Goal: Check status: Check status

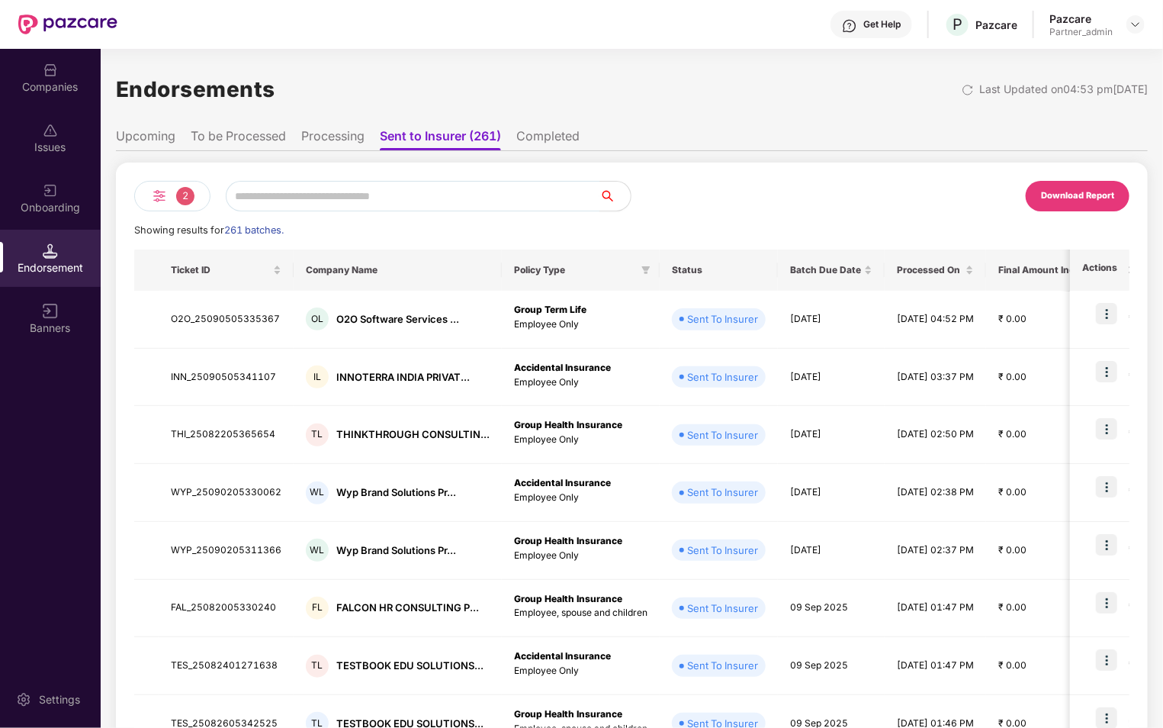
click at [256, 134] on li "To be Processed" at bounding box center [238, 139] width 95 height 22
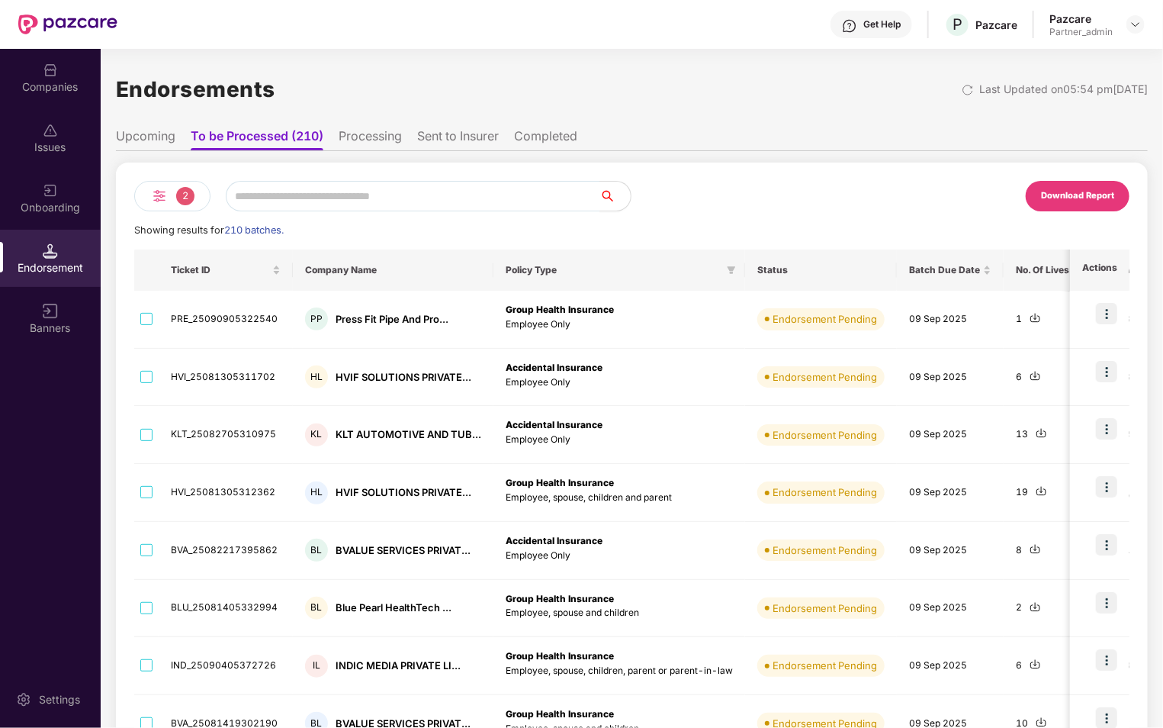
click at [165, 202] on img at bounding box center [159, 196] width 18 height 18
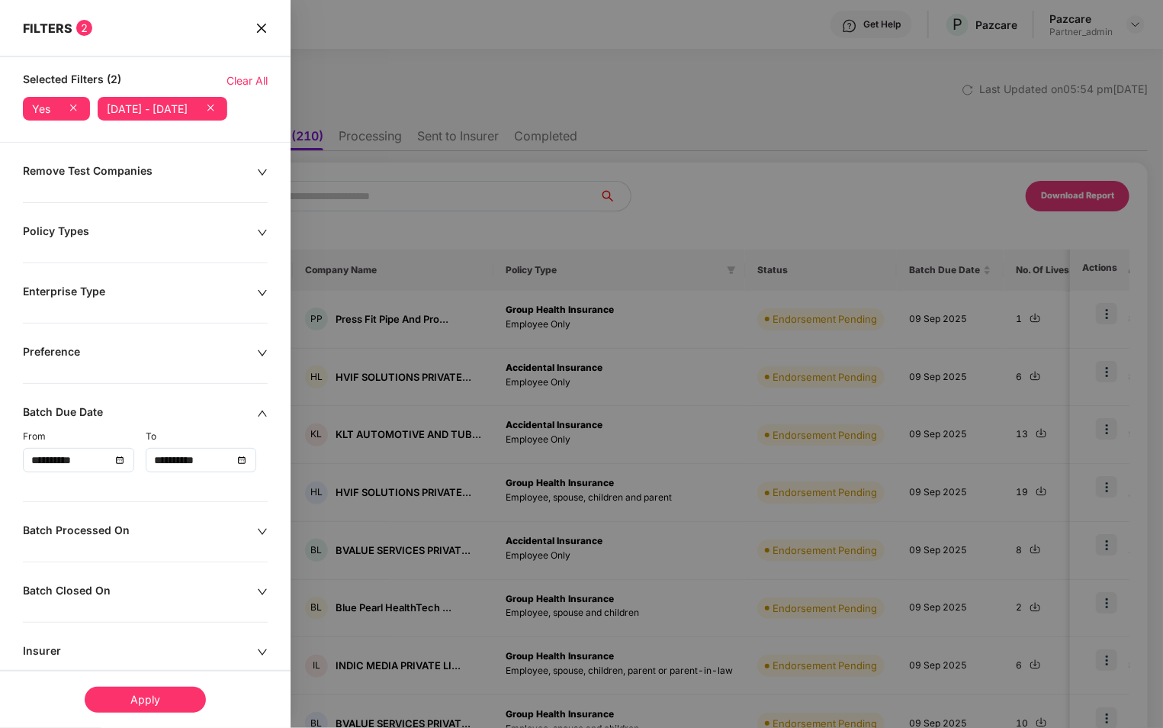
click at [262, 29] on icon "close" at bounding box center [261, 27] width 9 height 9
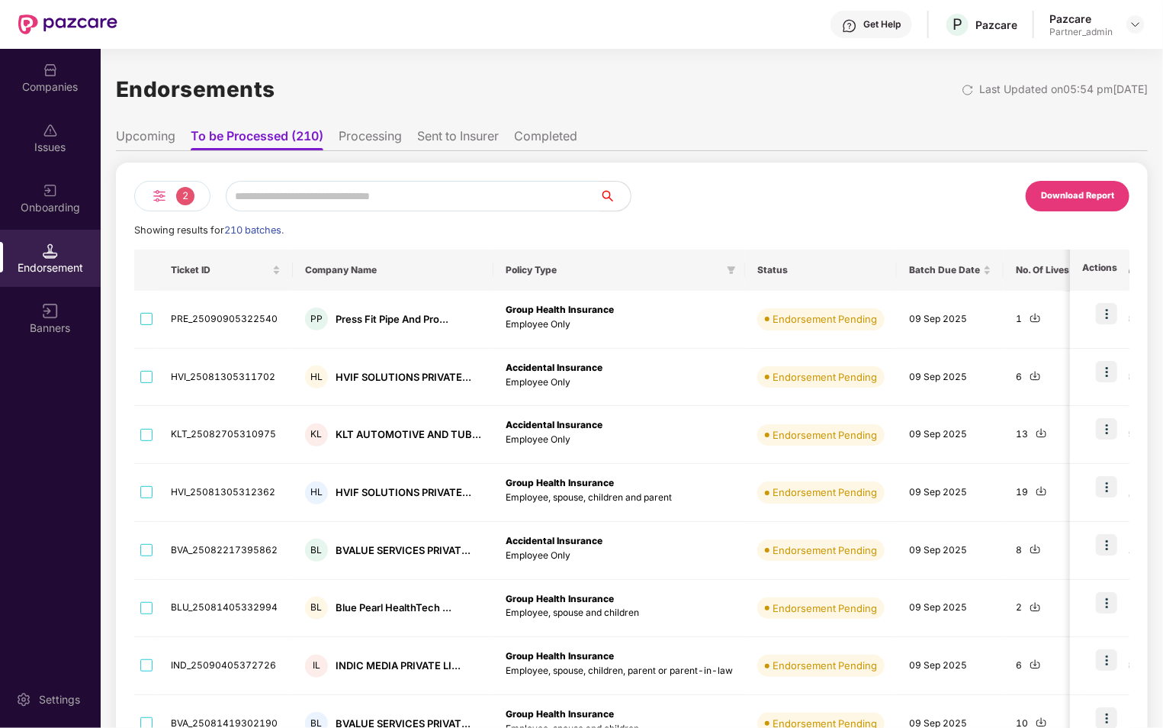
click at [163, 195] on img at bounding box center [159, 196] width 18 height 18
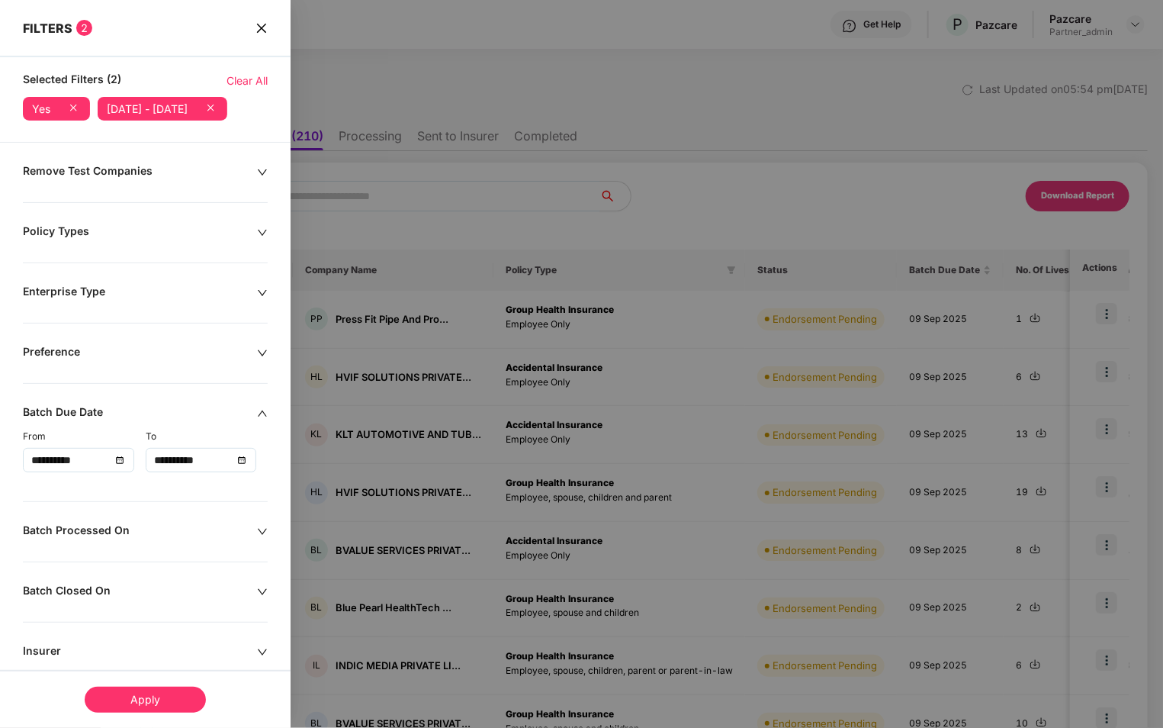
click at [203, 115] on icon at bounding box center [210, 107] width 15 height 15
click at [155, 703] on div "Apply" at bounding box center [145, 700] width 121 height 26
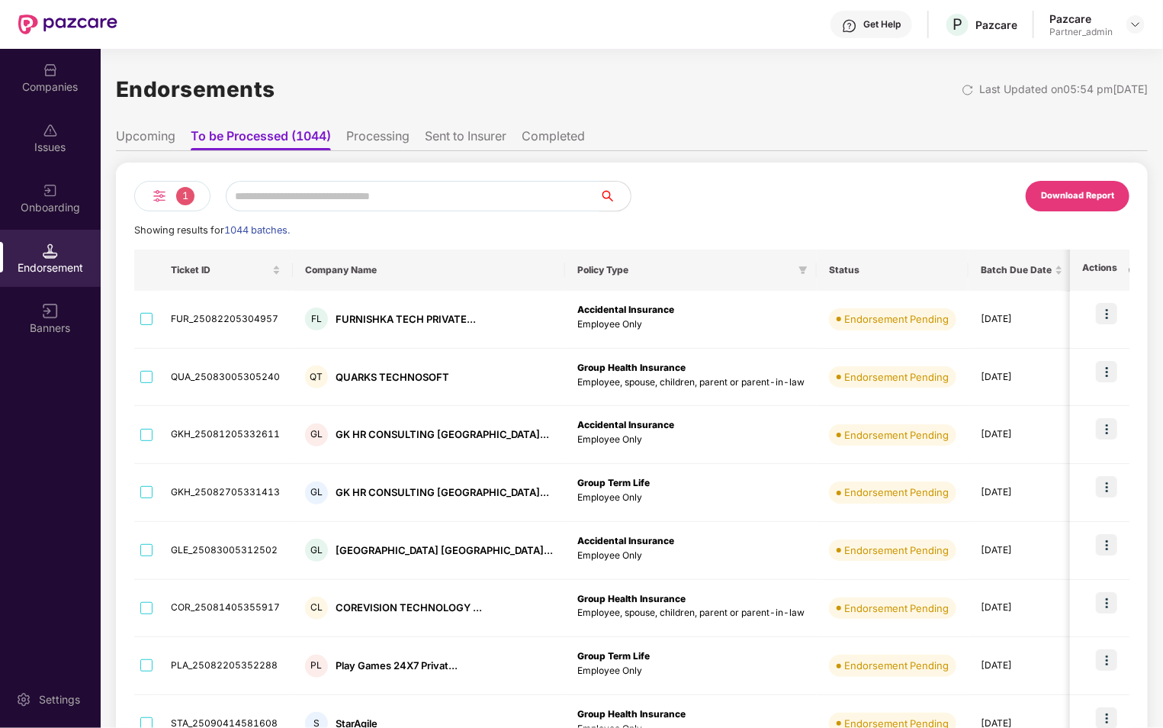
click at [376, 136] on li "Processing" at bounding box center [377, 139] width 63 height 22
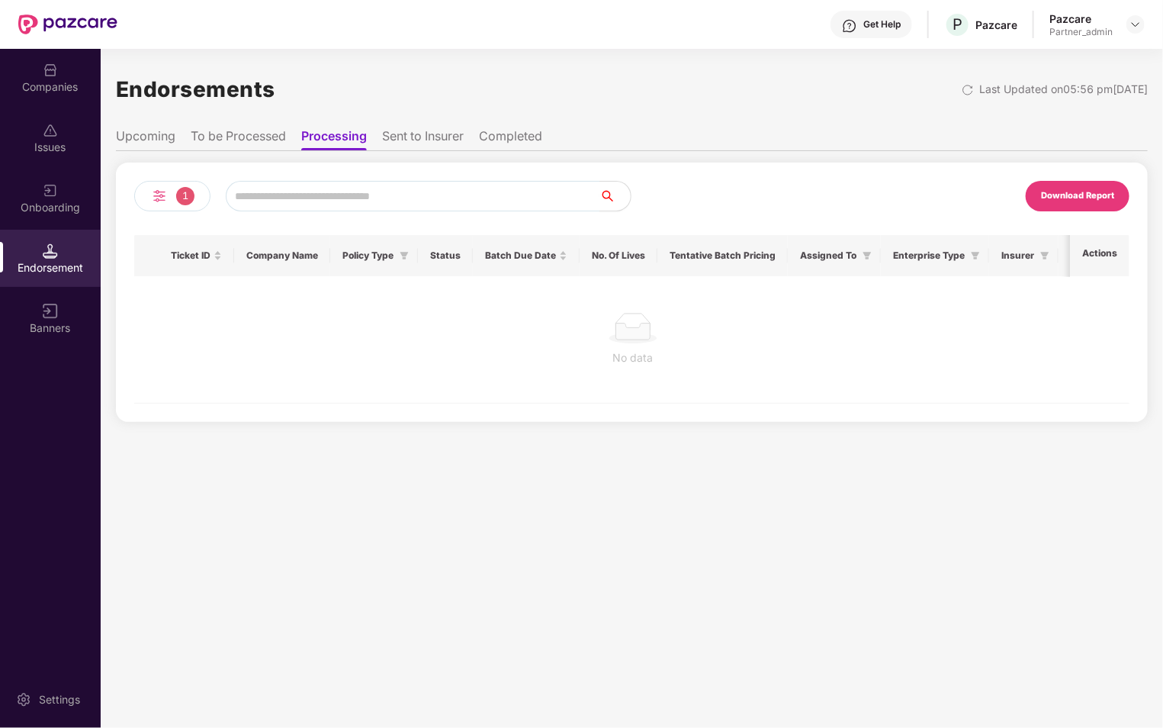
click at [445, 134] on li "Sent to Insurer" at bounding box center [423, 139] width 82 height 22
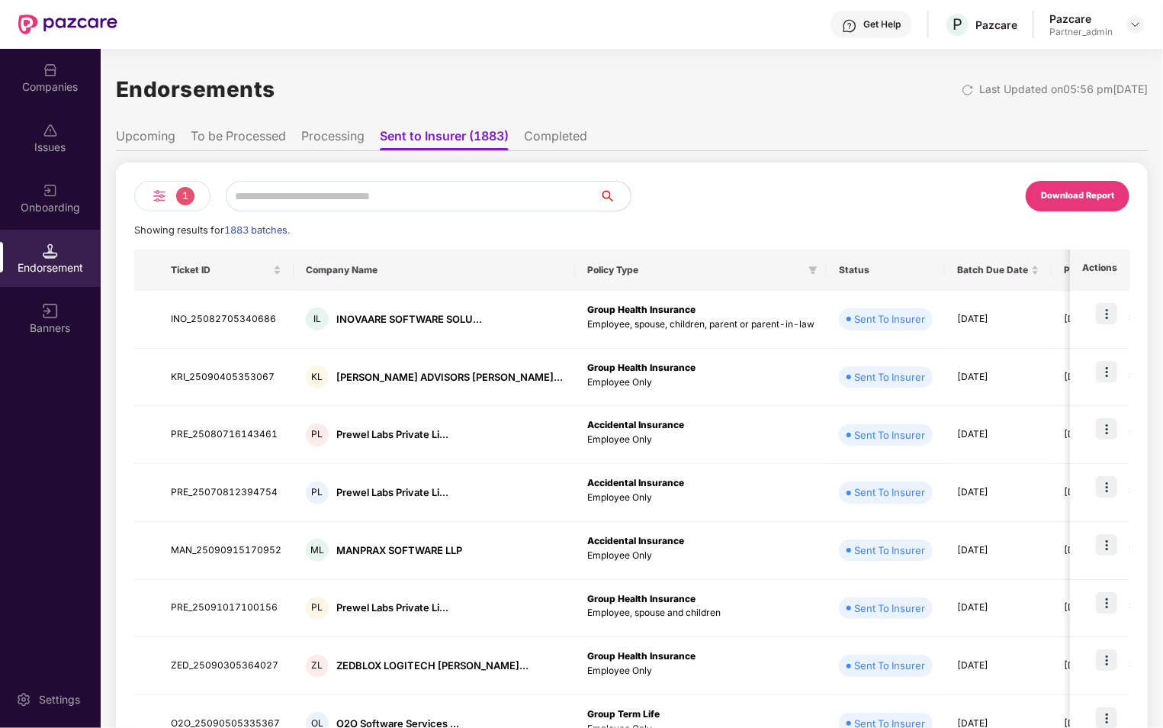
click at [253, 137] on li "To be Processed" at bounding box center [238, 139] width 95 height 22
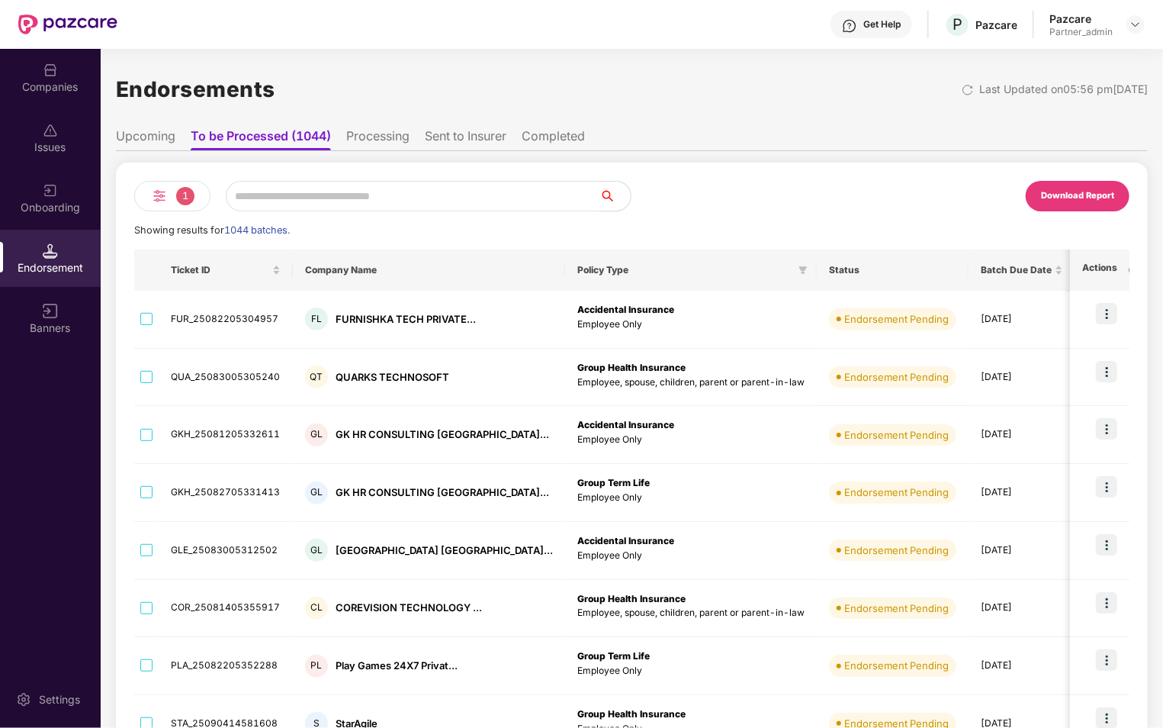
click at [169, 195] on div "1" at bounding box center [172, 196] width 76 height 31
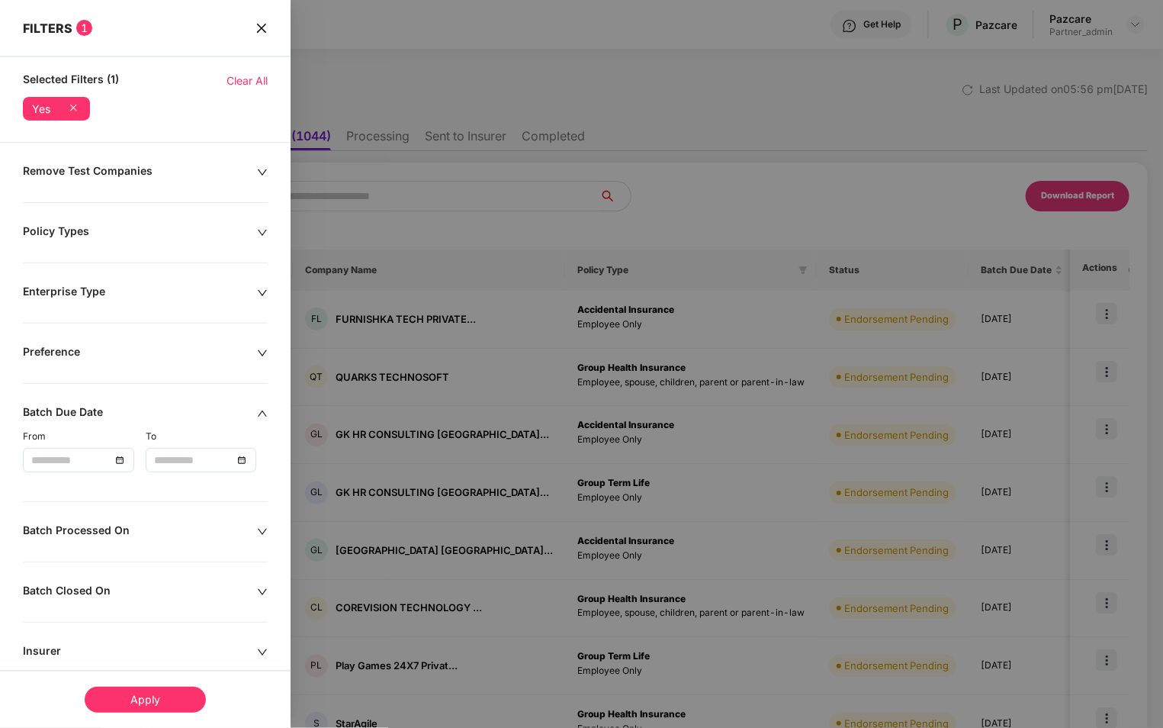
click at [262, 32] on icon "close" at bounding box center [262, 28] width 12 height 12
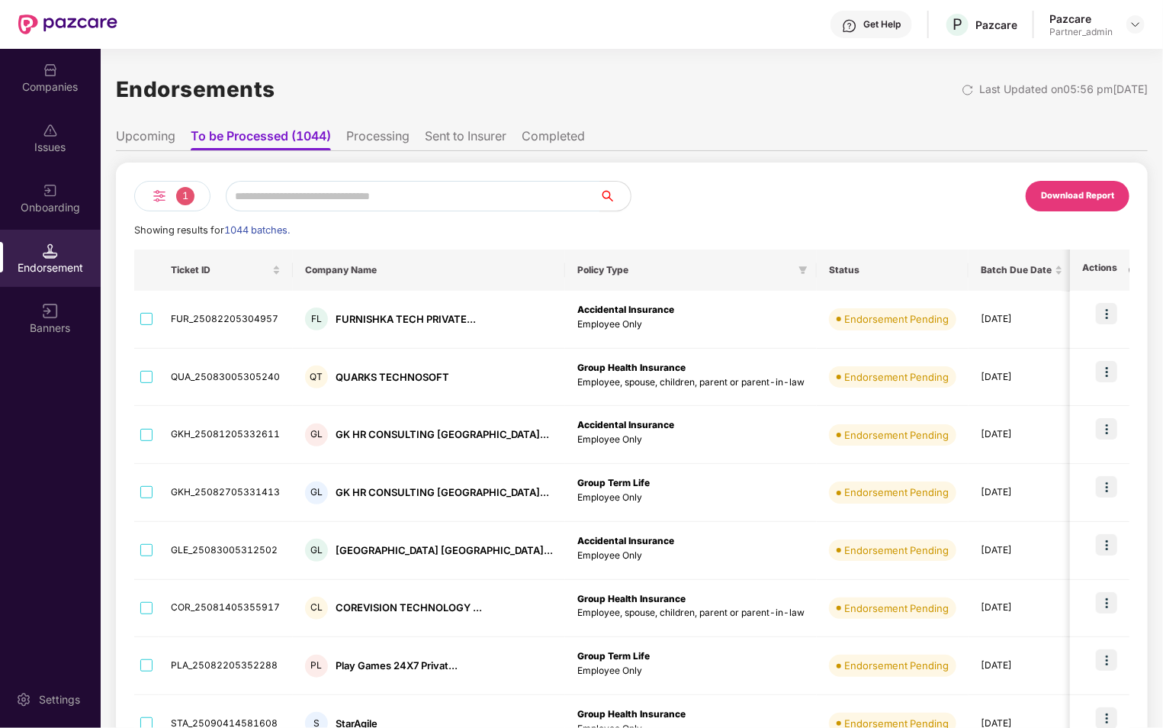
click at [584, 137] on li "Completed" at bounding box center [553, 139] width 63 height 22
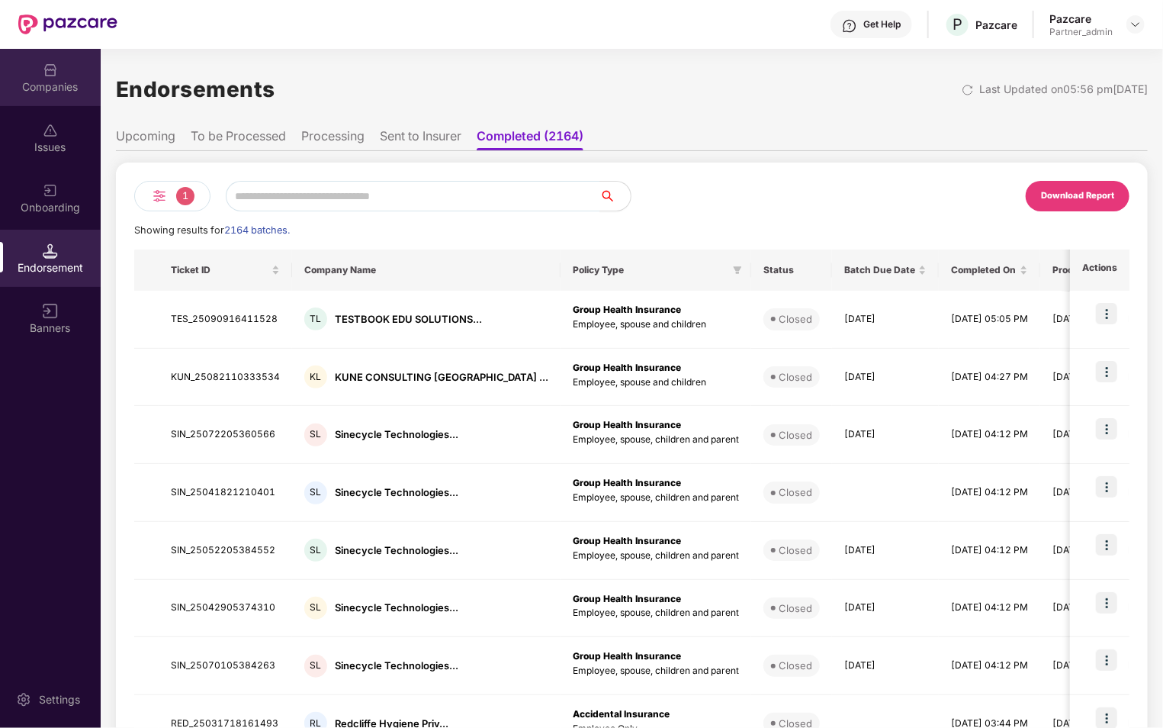
click at [48, 84] on div "Companies" at bounding box center [50, 86] width 101 height 15
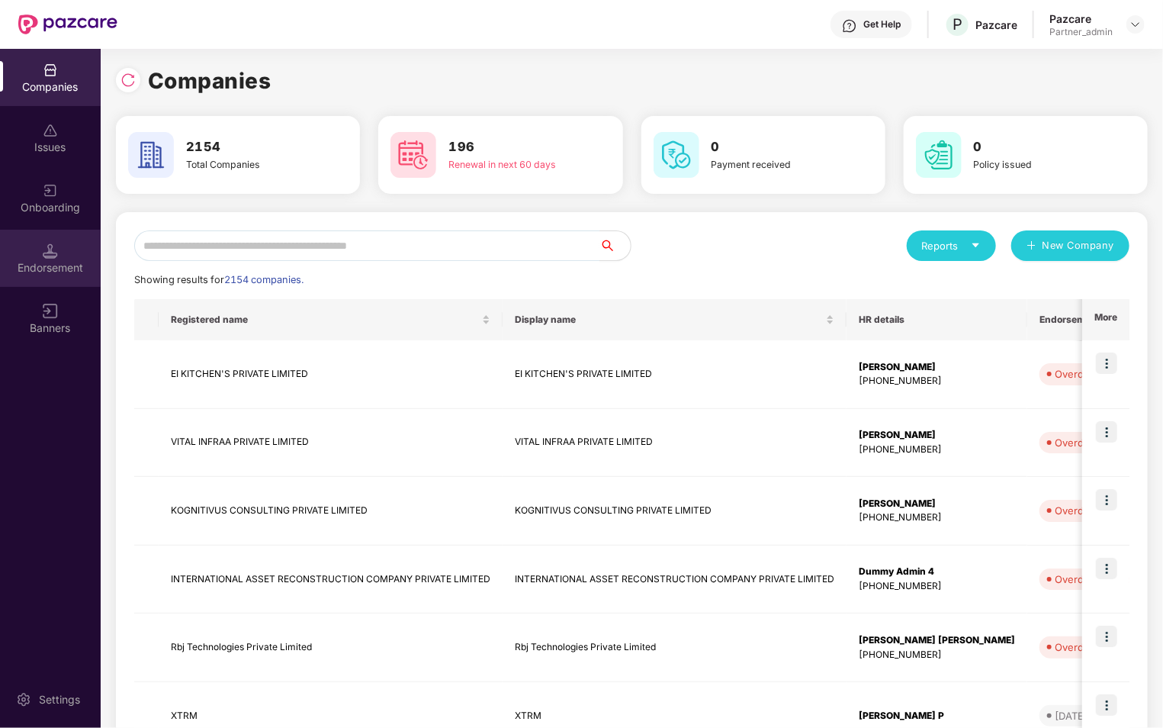
click at [14, 256] on div "Endorsement" at bounding box center [50, 258] width 101 height 57
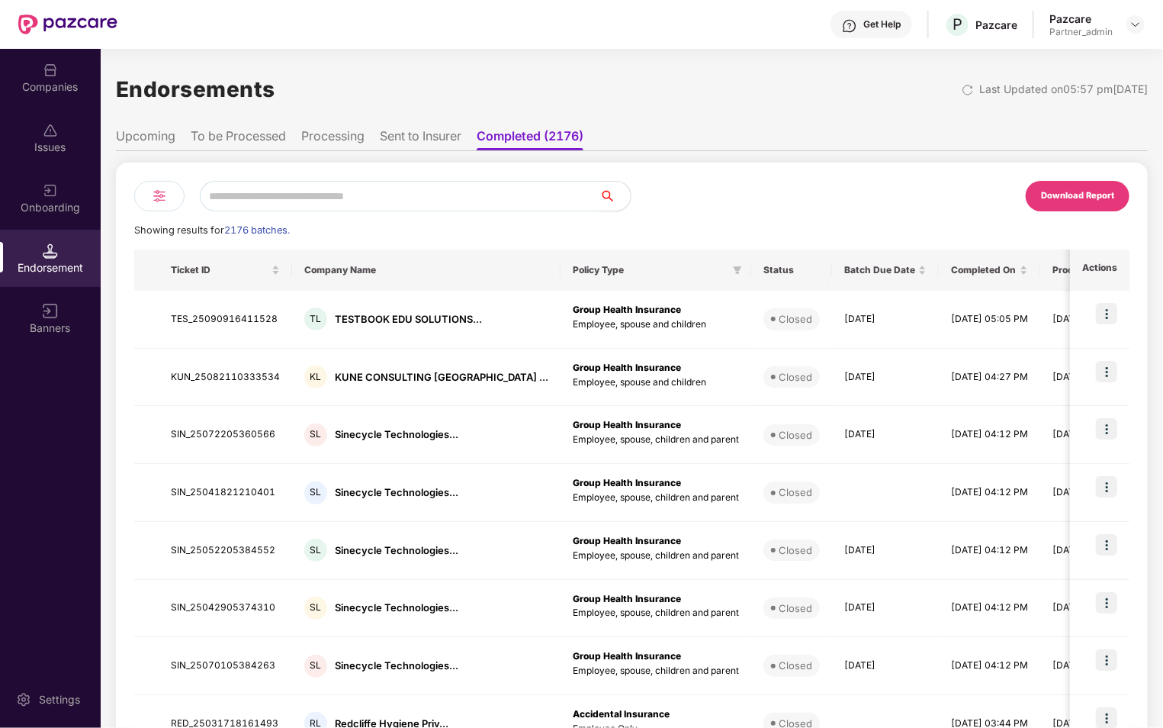
click at [278, 199] on input "text" at bounding box center [400, 196] width 401 height 31
type input "****"
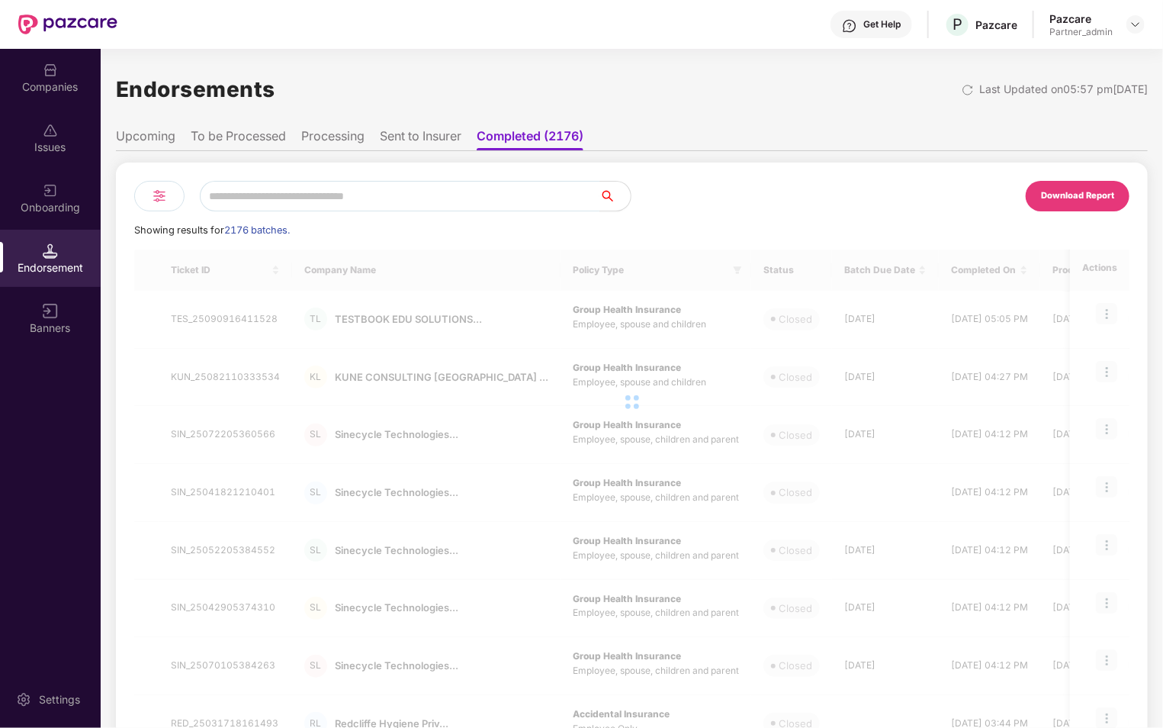
click at [224, 133] on li "To be Processed" at bounding box center [238, 139] width 95 height 22
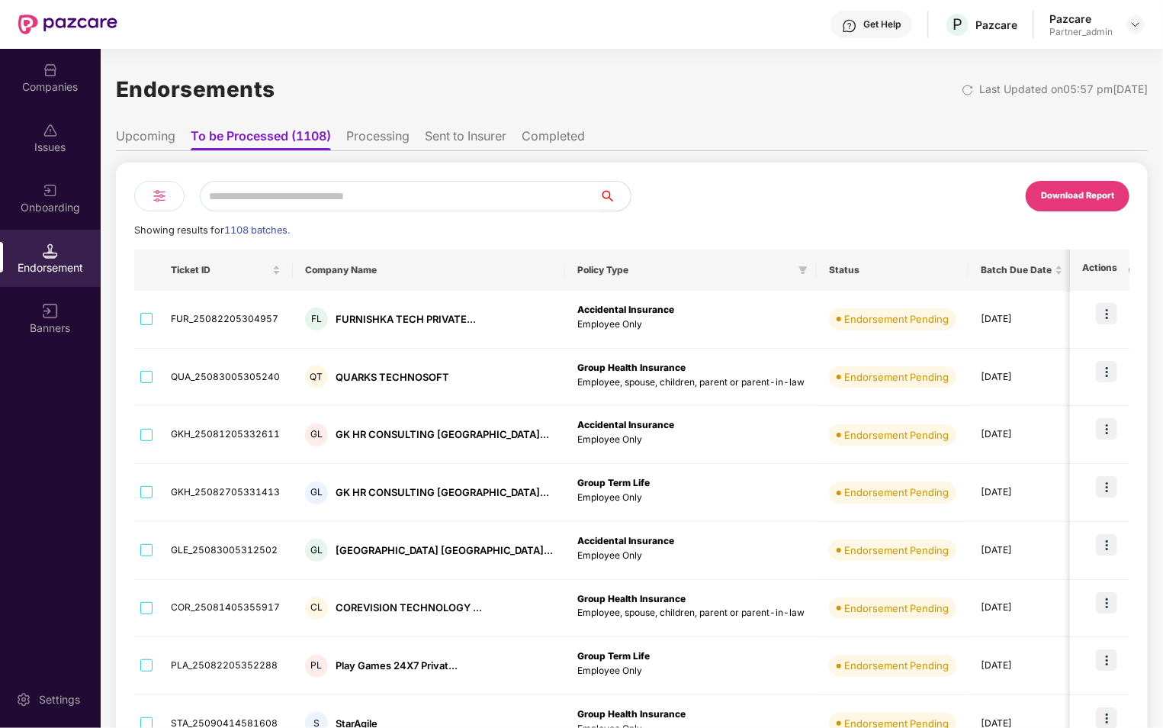
click at [282, 193] on input "text" at bounding box center [400, 196] width 401 height 31
type input "*****"
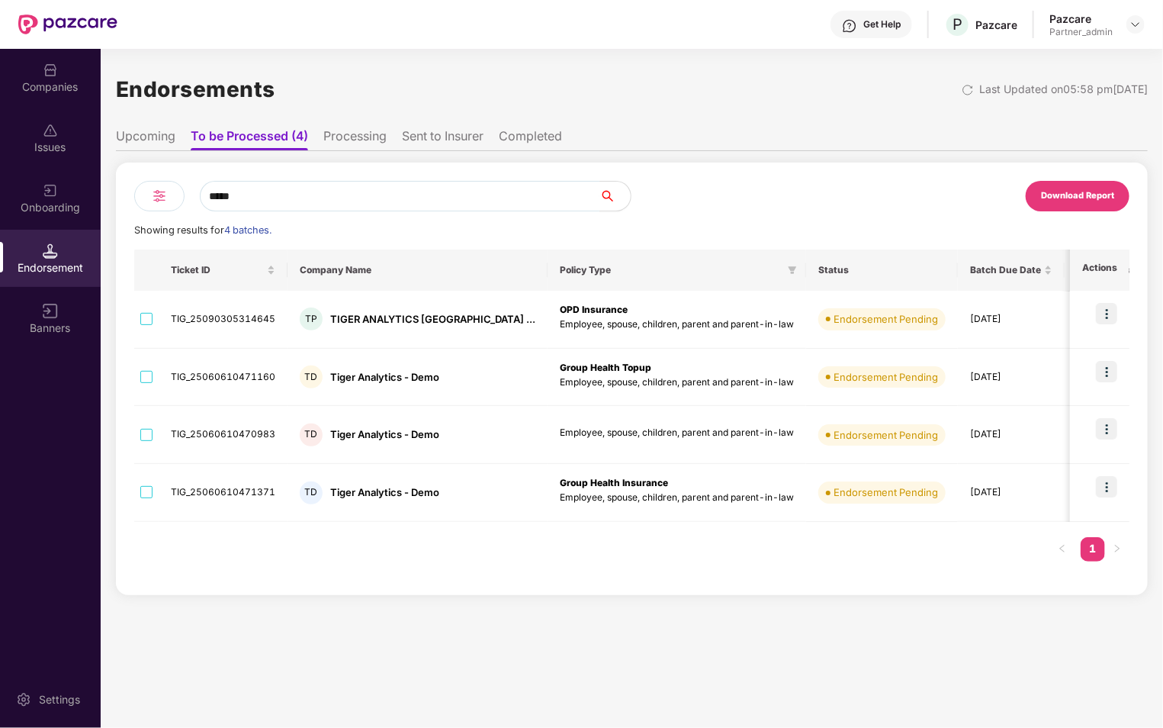
click at [348, 142] on li "Processing" at bounding box center [354, 139] width 63 height 22
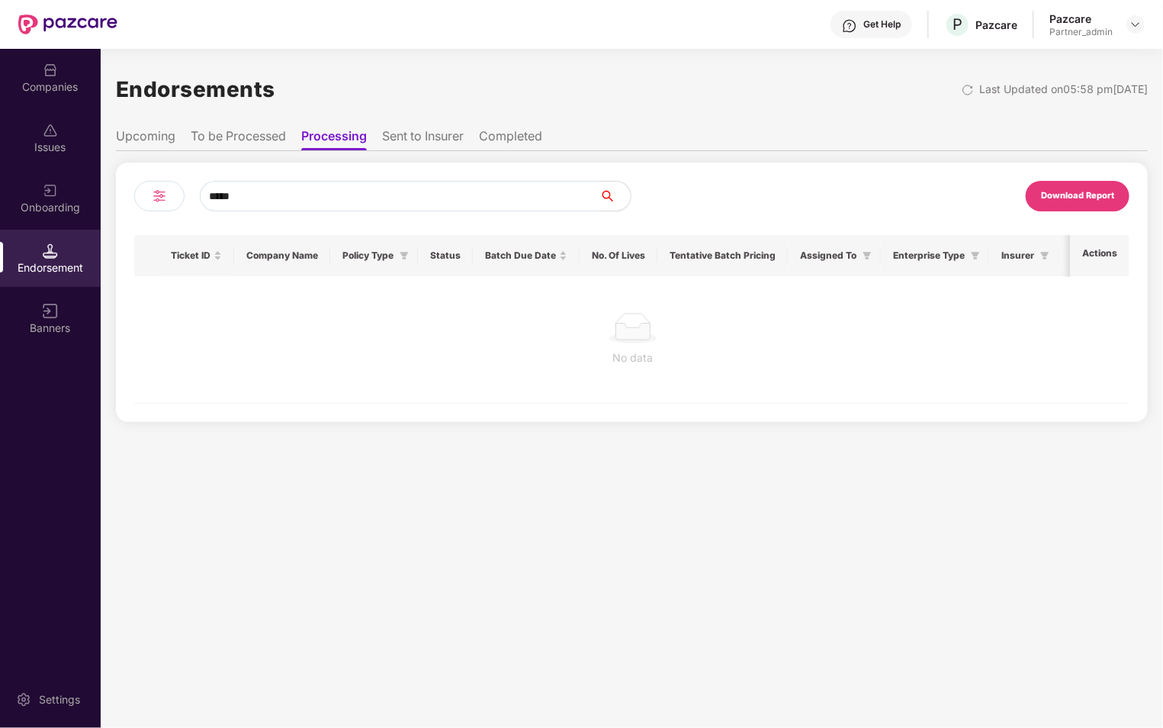
click at [413, 141] on li "Sent to Insurer" at bounding box center [423, 139] width 82 height 22
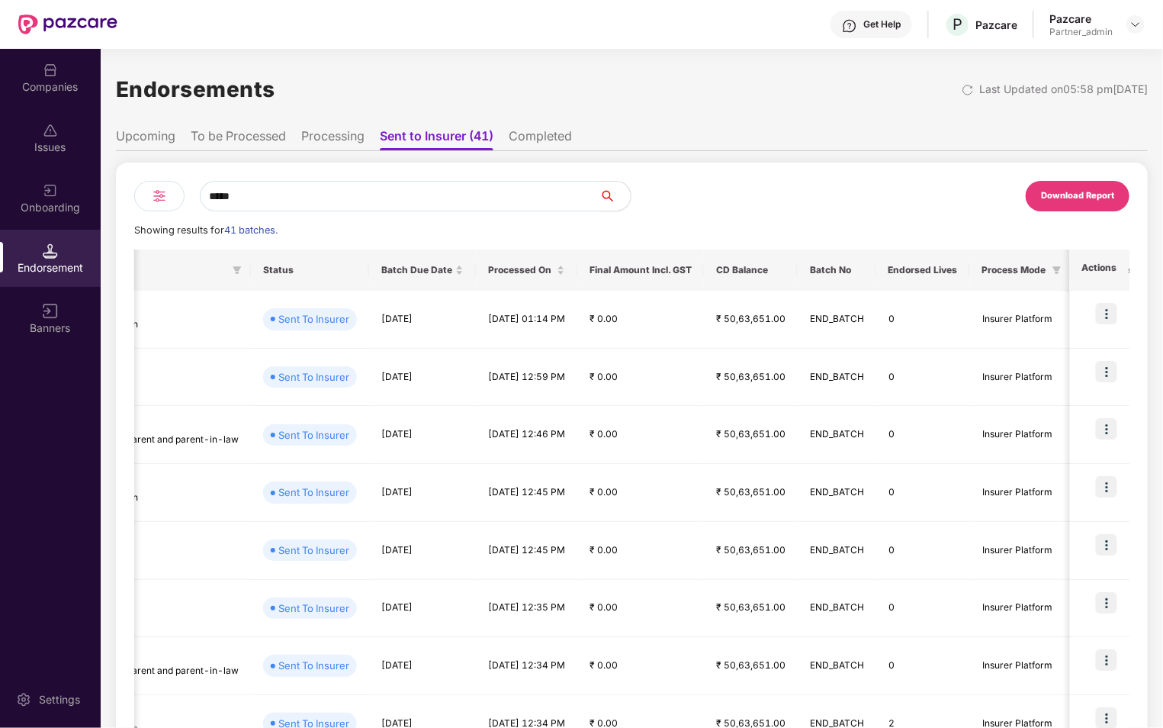
click at [319, 141] on li "Processing" at bounding box center [332, 139] width 63 height 22
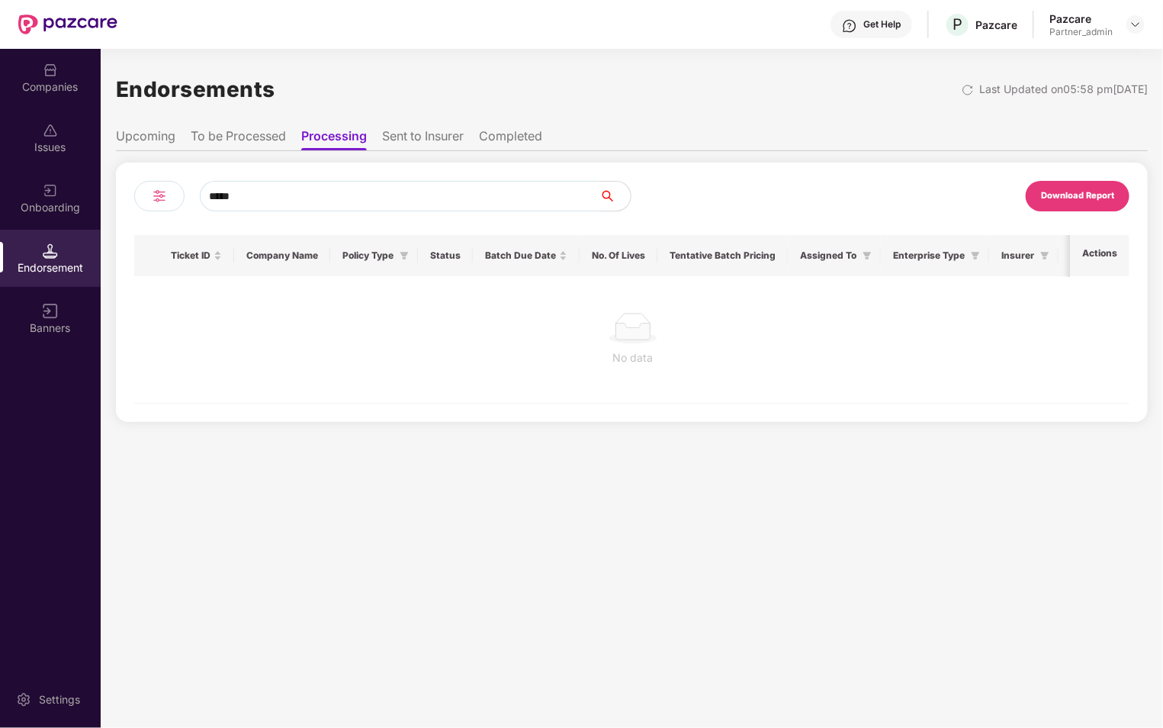
click at [525, 131] on li "Completed" at bounding box center [510, 139] width 63 height 22
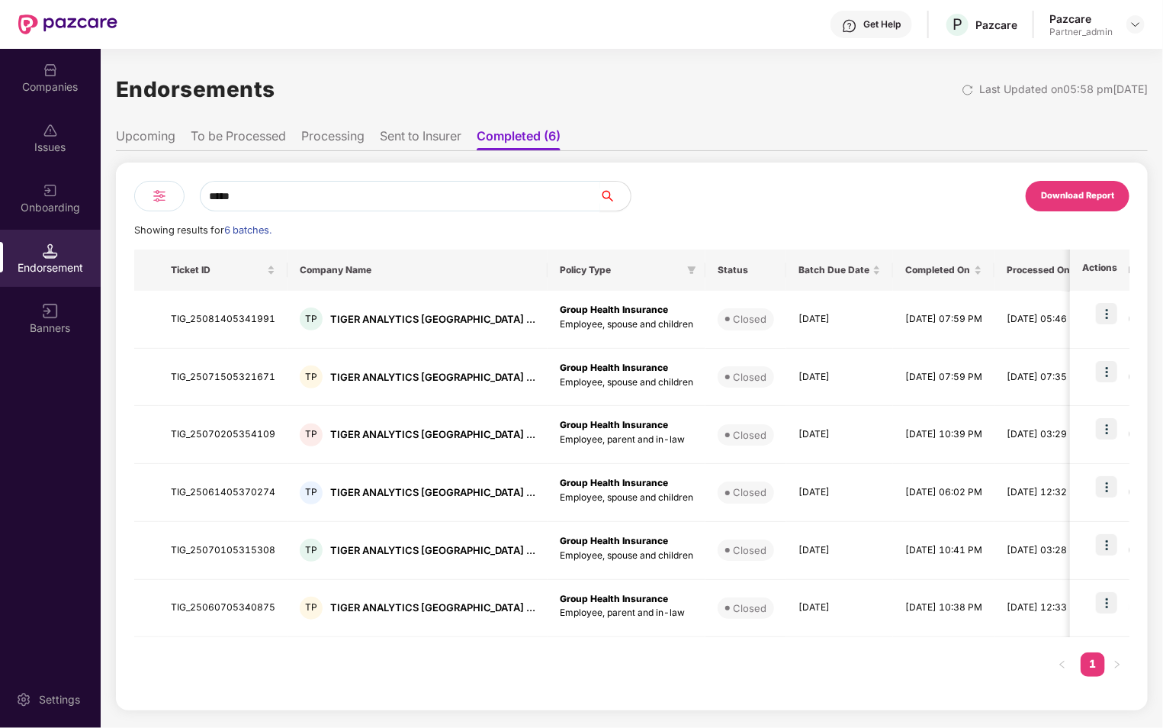
click at [349, 199] on input "*****" at bounding box center [400, 196] width 401 height 31
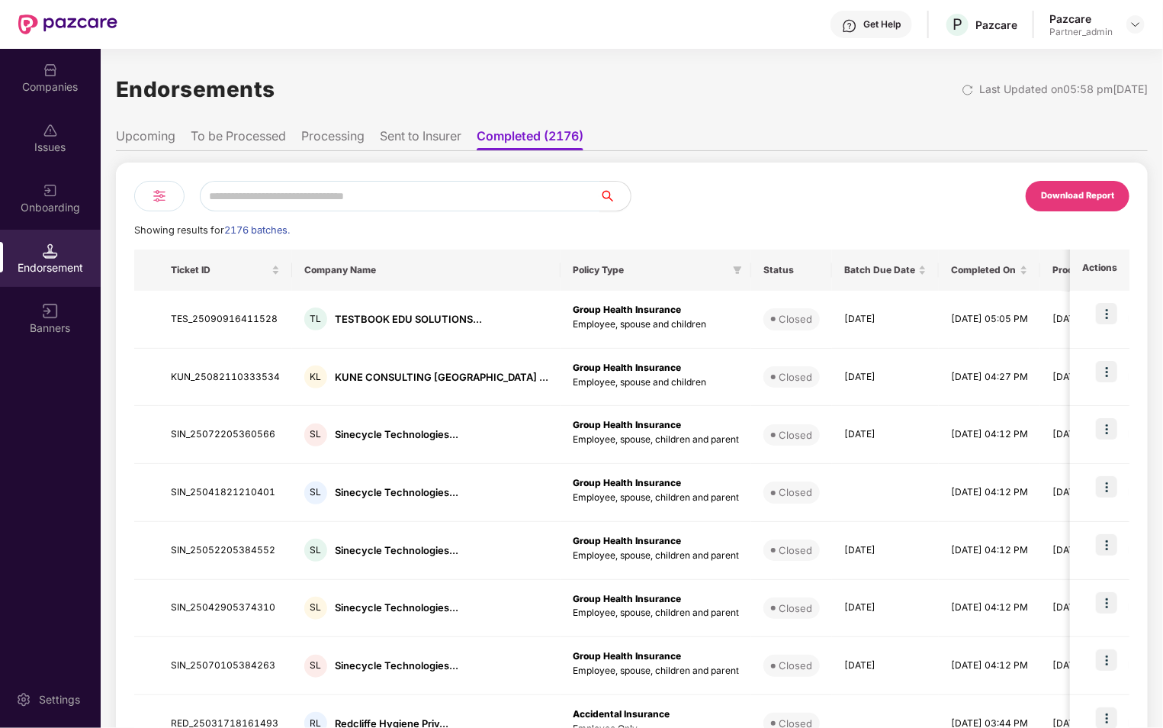
click at [170, 194] on div at bounding box center [159, 196] width 50 height 31
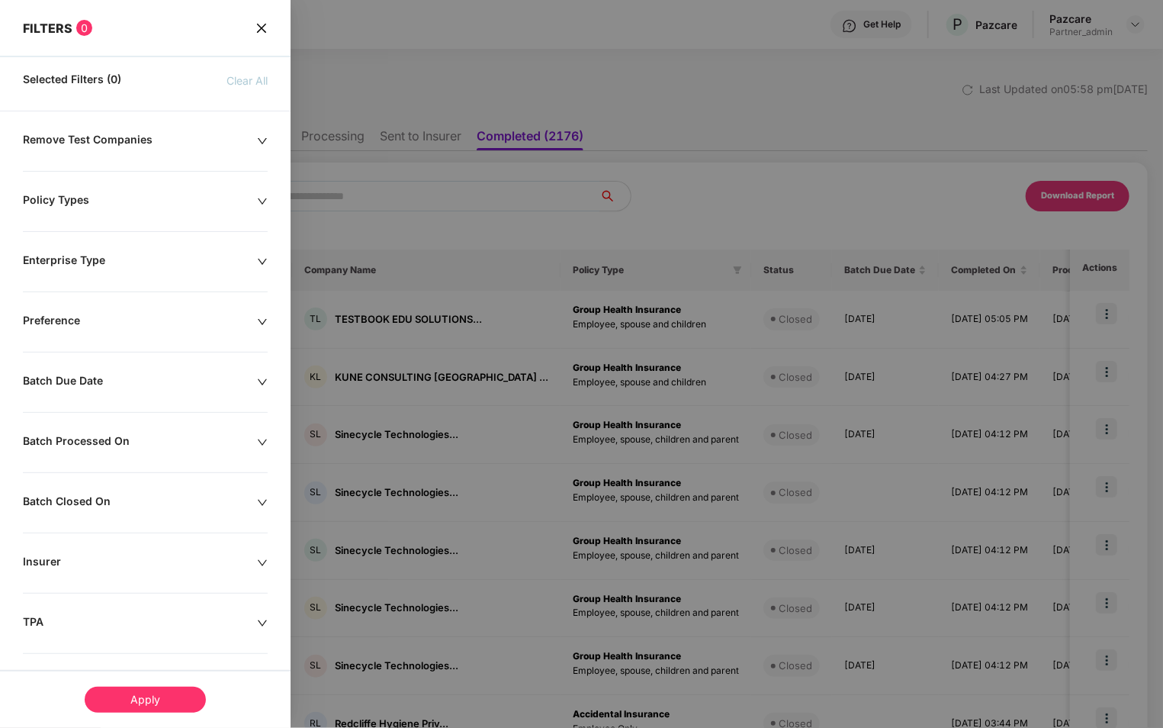
click at [257, 32] on icon "close" at bounding box center [262, 28] width 12 height 12
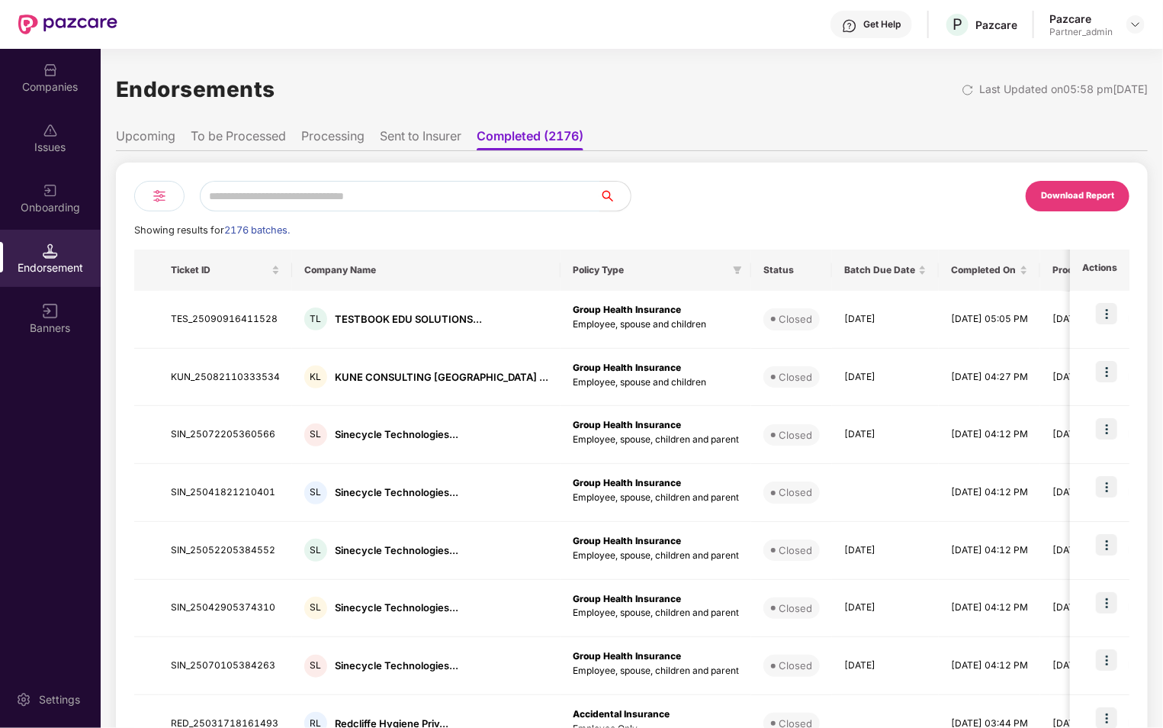
drag, startPoint x: 294, startPoint y: 230, endPoint x: 332, endPoint y: 230, distance: 38.1
click at [332, 230] on div "Showing results for 2176 batches." at bounding box center [632, 230] width 996 height 15
click at [400, 137] on li "Sent to Insurer" at bounding box center [421, 139] width 82 height 22
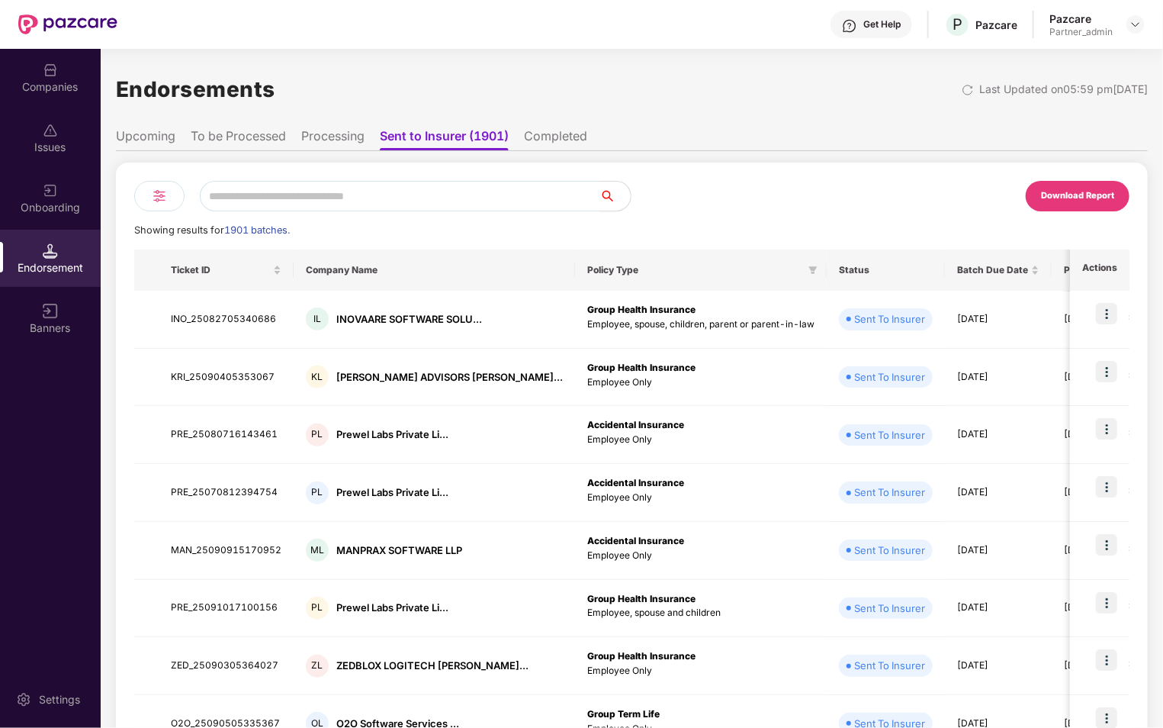
click at [263, 137] on li "To be Processed" at bounding box center [238, 139] width 95 height 22
